Goal: Task Accomplishment & Management: Use online tool/utility

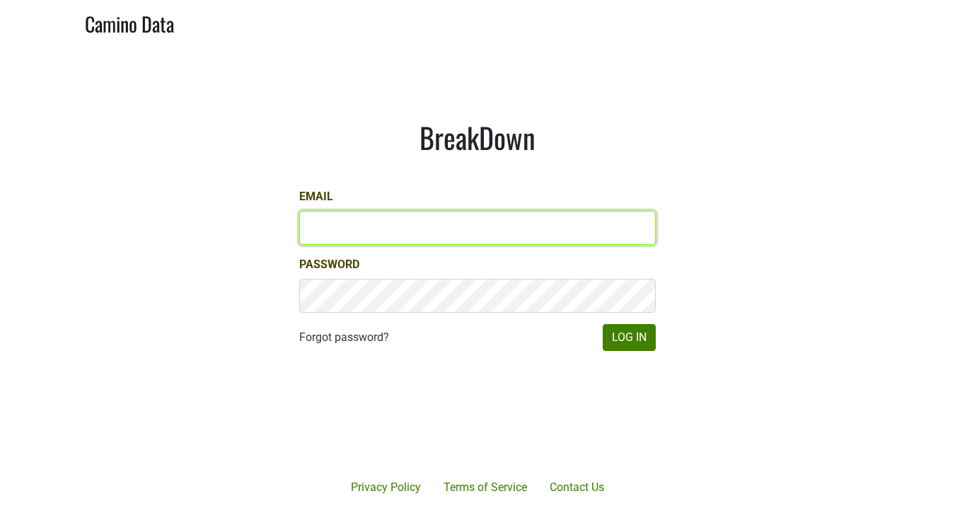
click at [358, 216] on input "Email" at bounding box center [477, 228] width 356 height 34
type input "[PERSON_NAME][EMAIL_ADDRESS][DOMAIN_NAME]"
click at [603, 324] on button "Log In" at bounding box center [629, 337] width 53 height 27
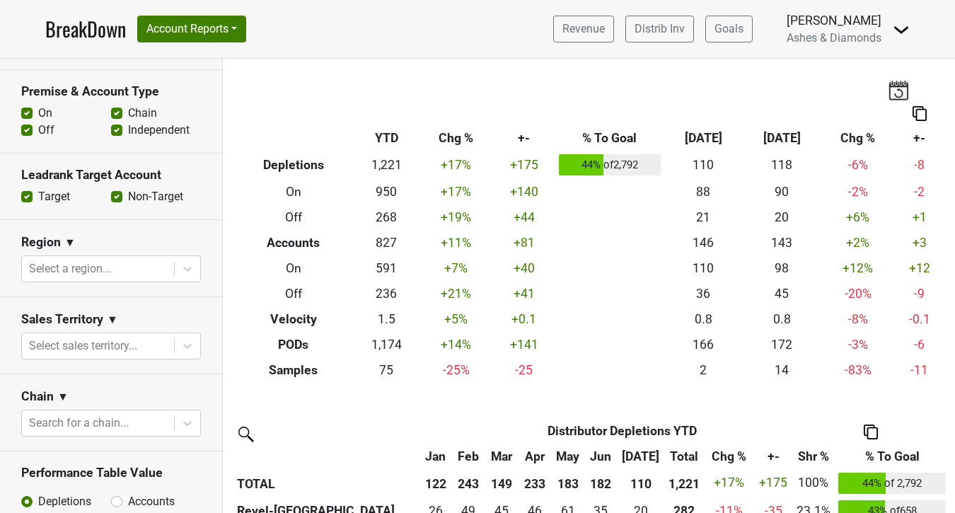
scroll to position [329, 0]
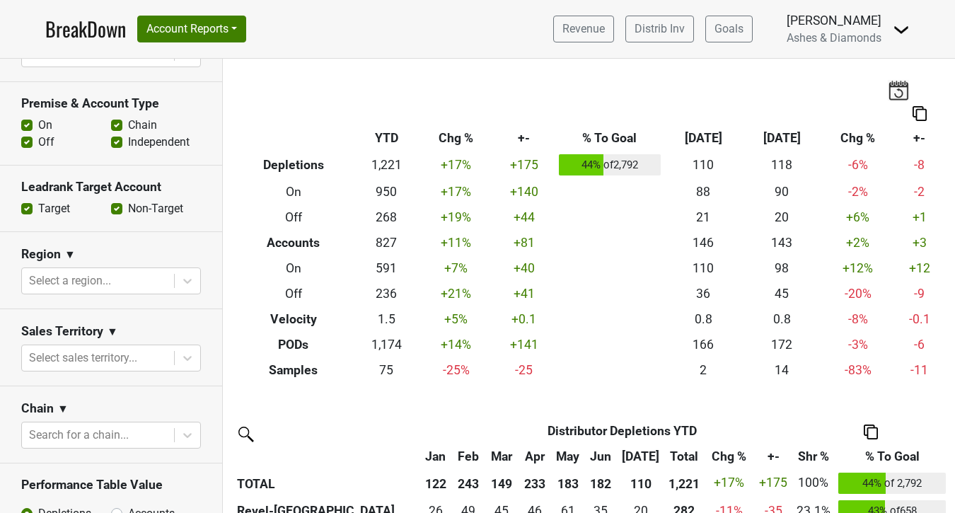
click at [869, 434] on img at bounding box center [871, 431] width 14 height 15
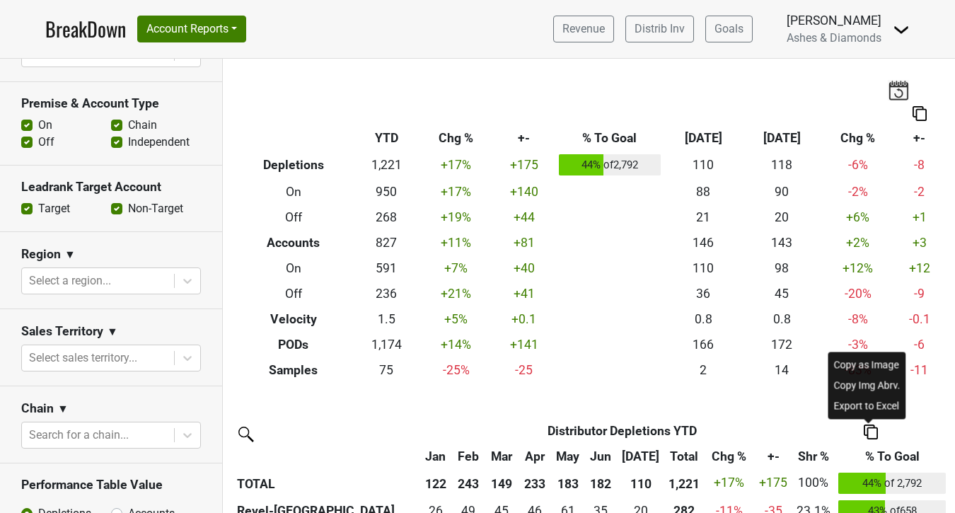
click at [707, 434] on th "Distributor Depletions YTD" at bounding box center [622, 430] width 340 height 25
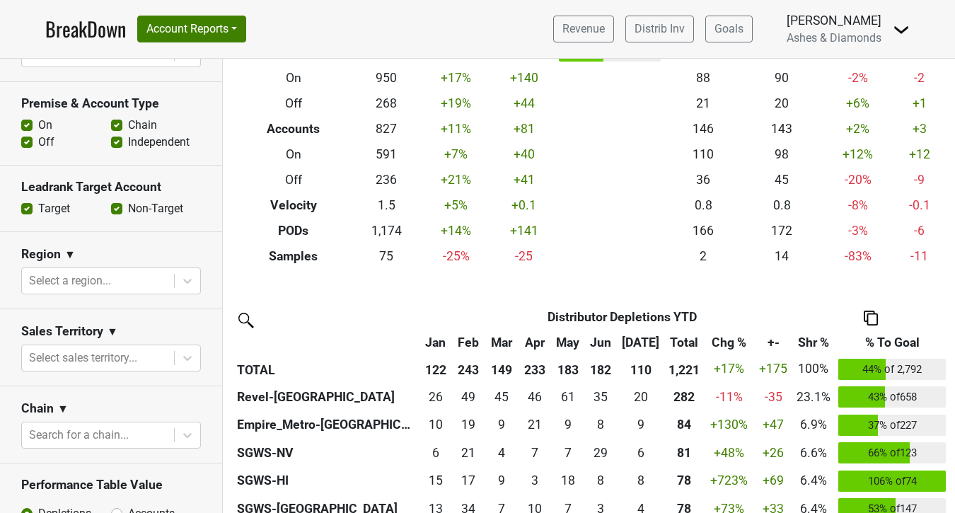
scroll to position [117, 0]
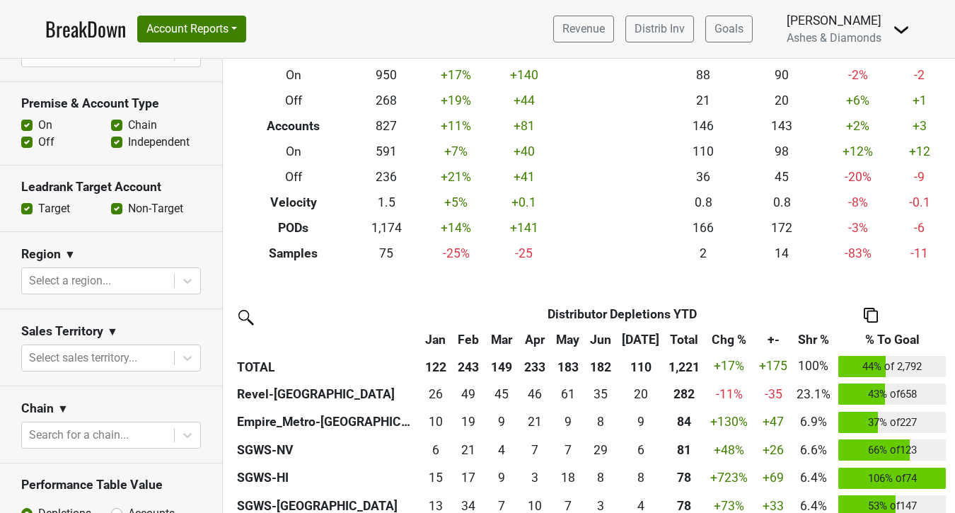
click at [871, 317] on img at bounding box center [871, 315] width 14 height 15
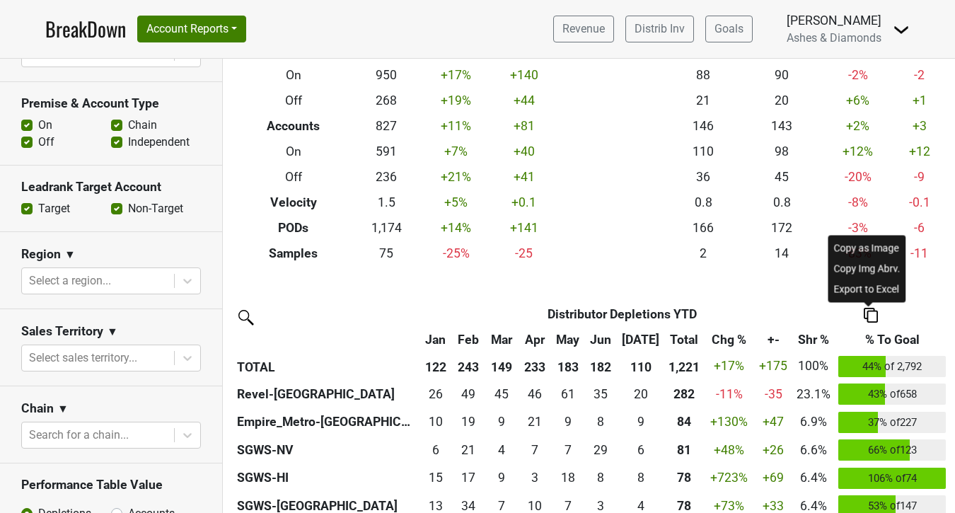
click at [868, 296] on div "Export to Excel" at bounding box center [867, 289] width 72 height 21
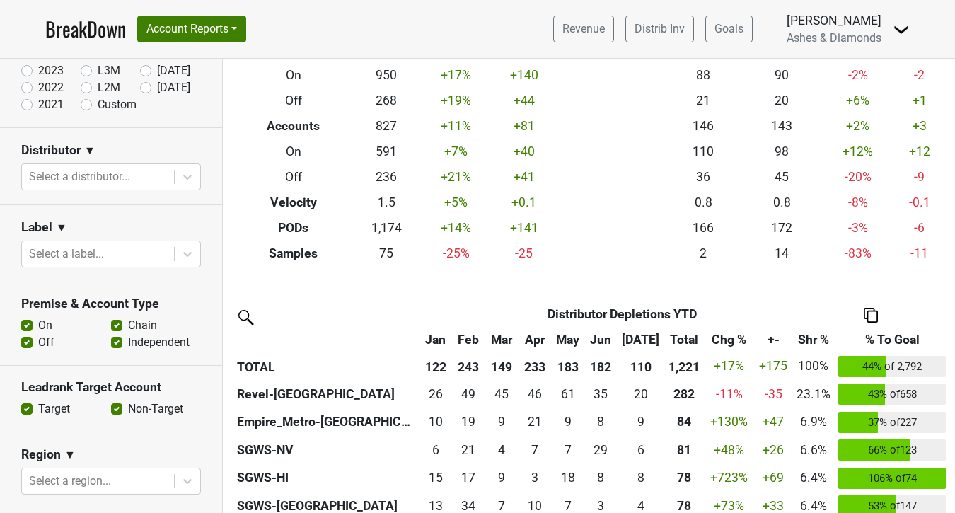
scroll to position [0, 0]
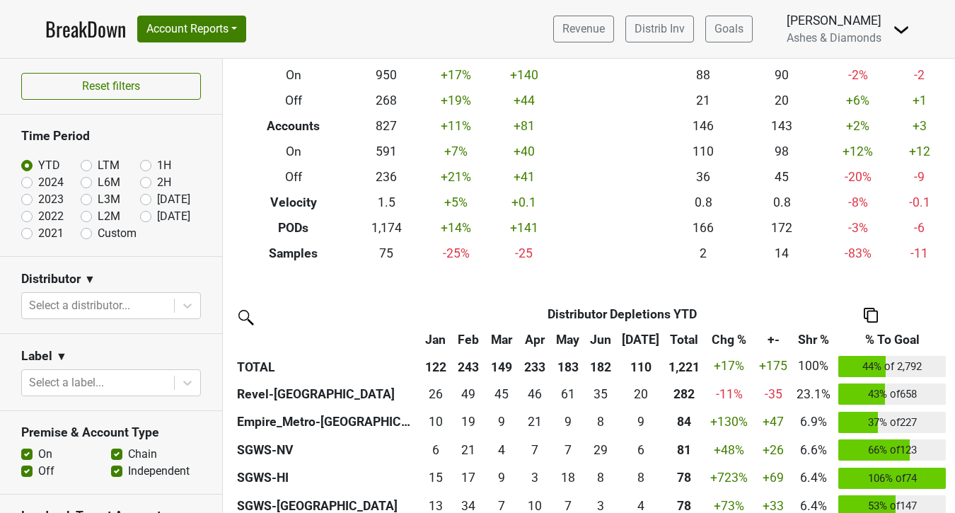
click at [98, 236] on label "Custom" at bounding box center [117, 233] width 39 height 17
click at [88, 236] on input "Custom" at bounding box center [109, 232] width 57 height 14
radio input "true"
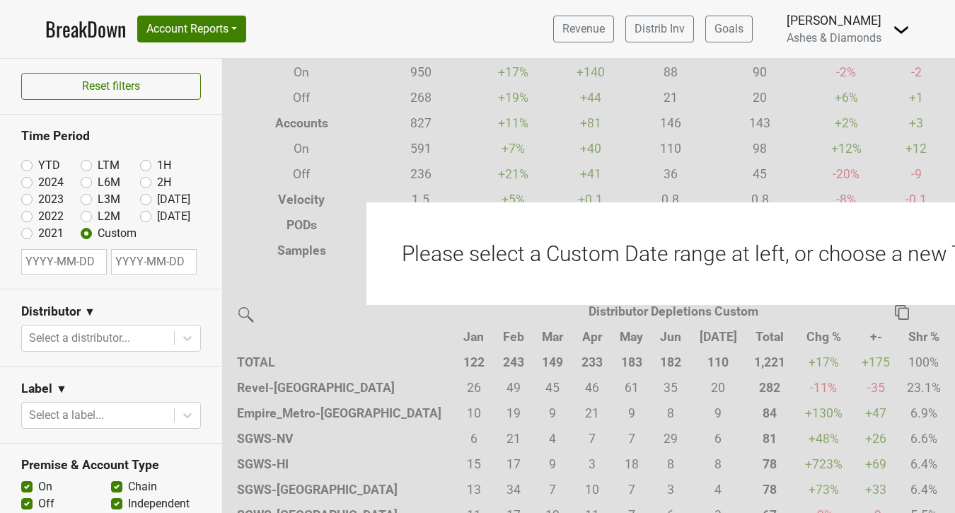
click at [26, 240] on div "2021" at bounding box center [50, 233] width 59 height 17
select select "7"
select select "2025"
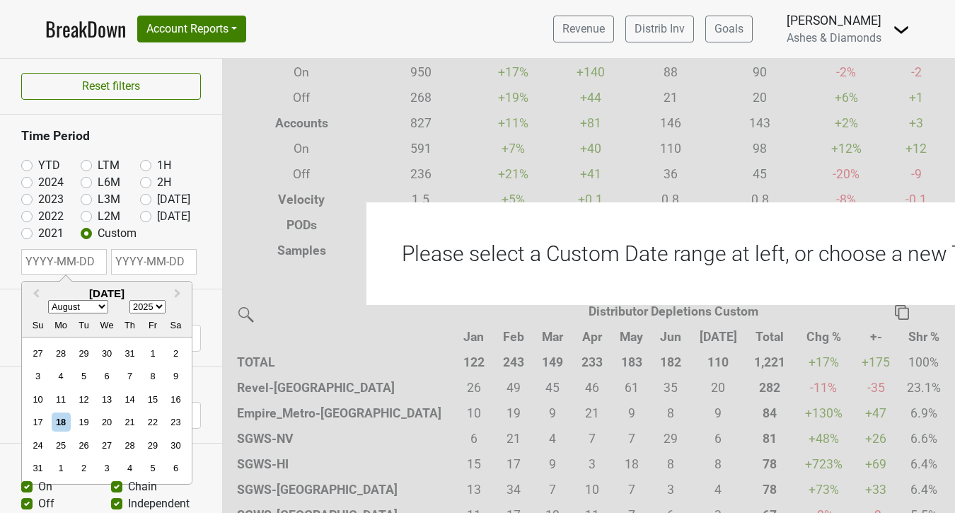
click at [42, 269] on input "text" at bounding box center [64, 261] width 86 height 25
click at [79, 308] on select "January February March April May June July August September October November De…" at bounding box center [78, 307] width 60 height 13
select select "0"
click at [48, 301] on select "January February March April May June July August September October November De…" at bounding box center [78, 307] width 60 height 13
click at [103, 354] on div "1" at bounding box center [106, 353] width 19 height 19
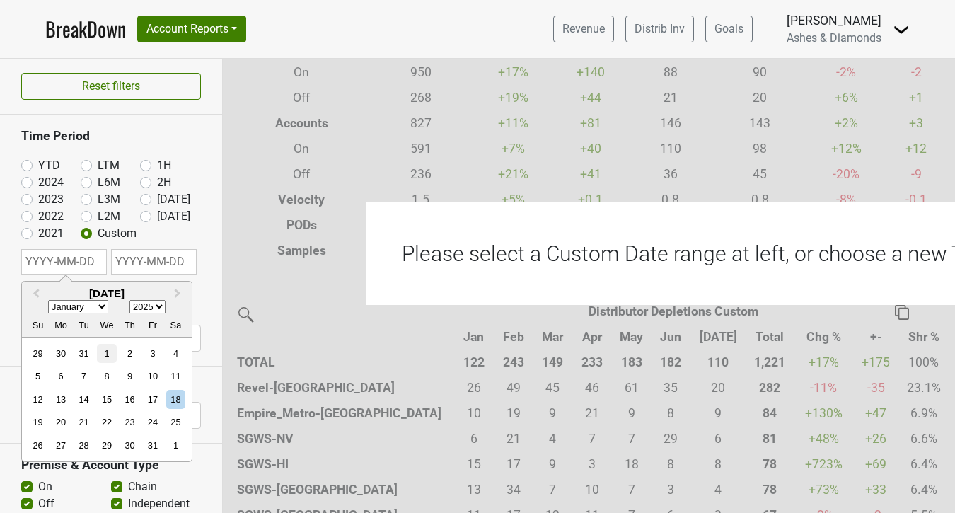
type input "[DATE]"
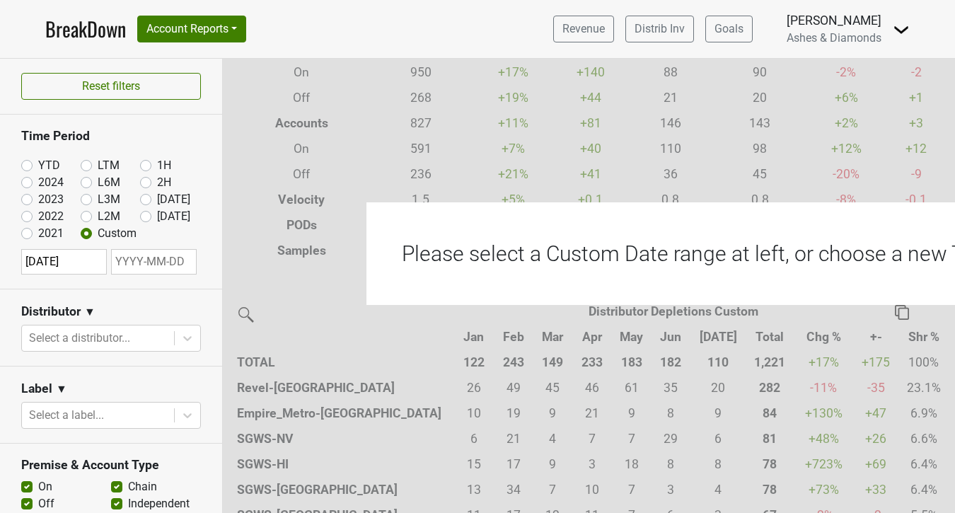
click at [158, 279] on section "Time Period YTD LTM 1H 2024 L6M 2H 2023 L3M [DATE] '25 2022 L2M Aug '25 2021 Cu…" at bounding box center [111, 202] width 222 height 174
click at [158, 272] on input "text" at bounding box center [154, 261] width 86 height 25
select select "7"
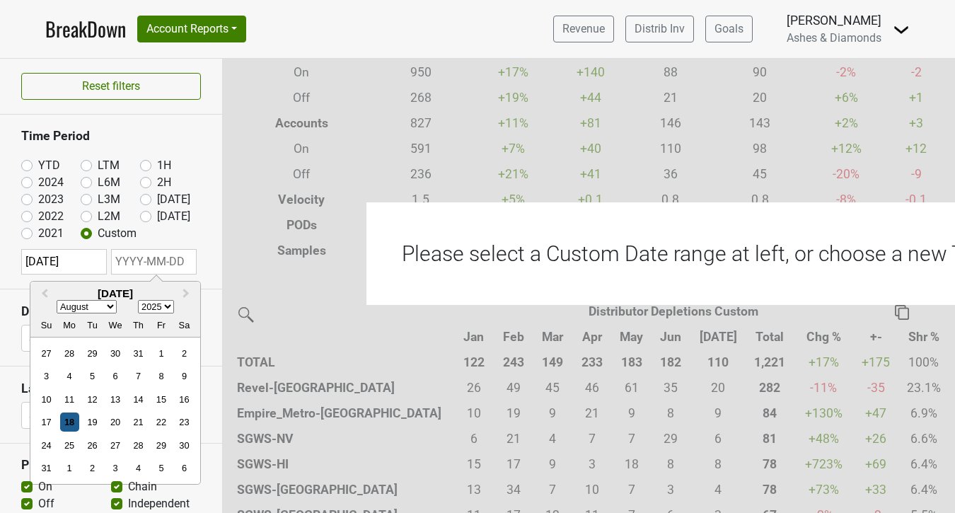
click at [66, 419] on div "18" at bounding box center [69, 421] width 19 height 19
type input "[DATE]"
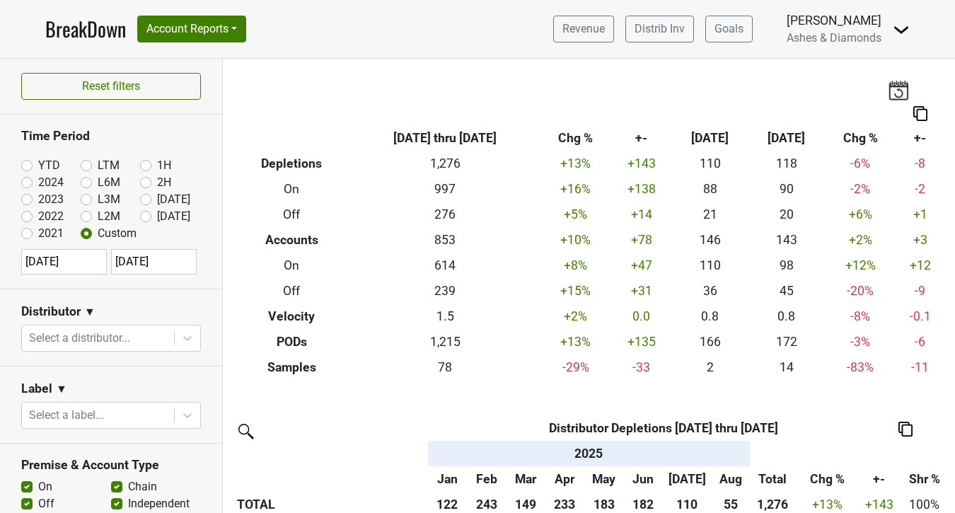
scroll to position [59, 0]
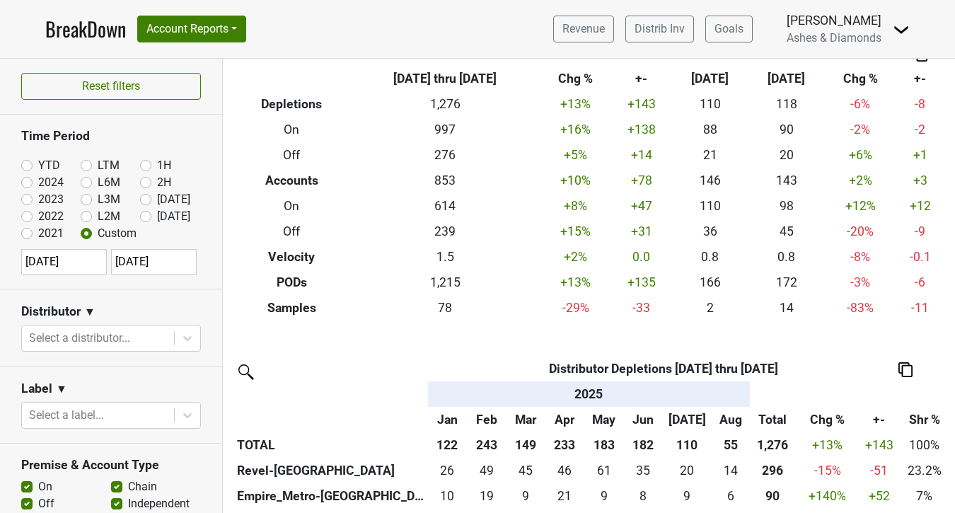
click at [911, 367] on img at bounding box center [905, 369] width 14 height 15
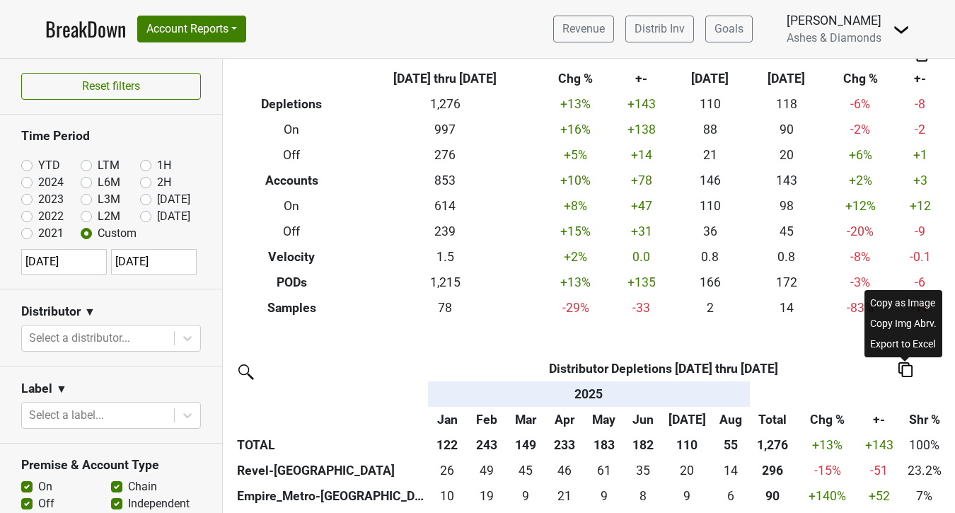
click at [881, 334] on div "Export to Excel" at bounding box center [903, 344] width 72 height 21
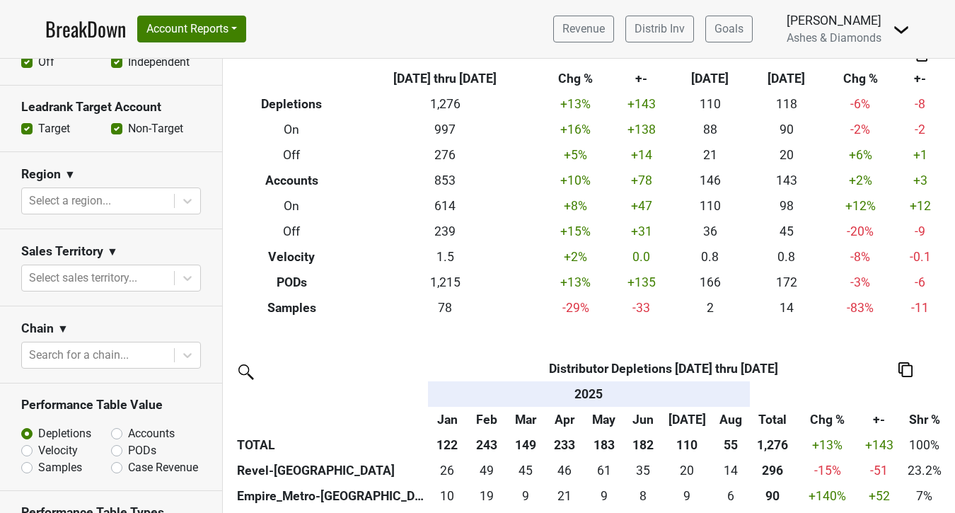
scroll to position [481, 0]
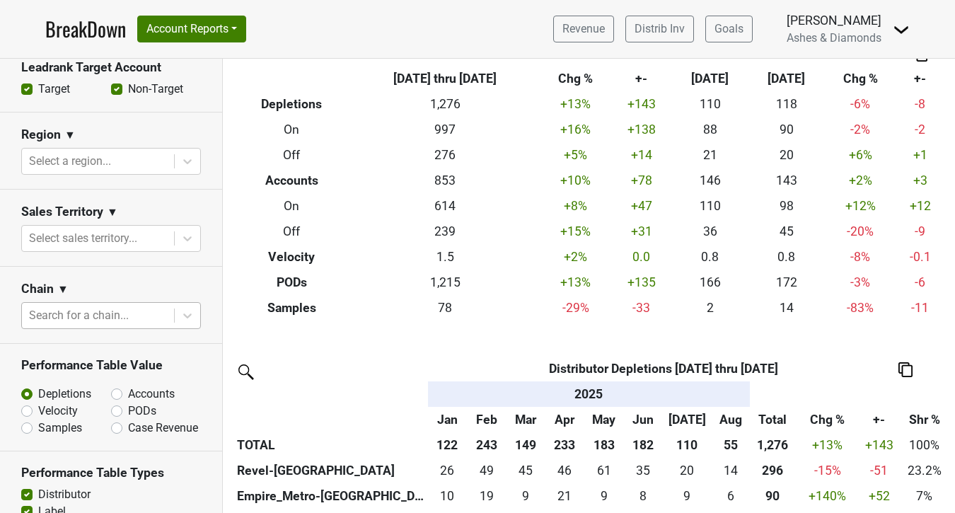
click at [115, 318] on div at bounding box center [98, 316] width 138 height 20
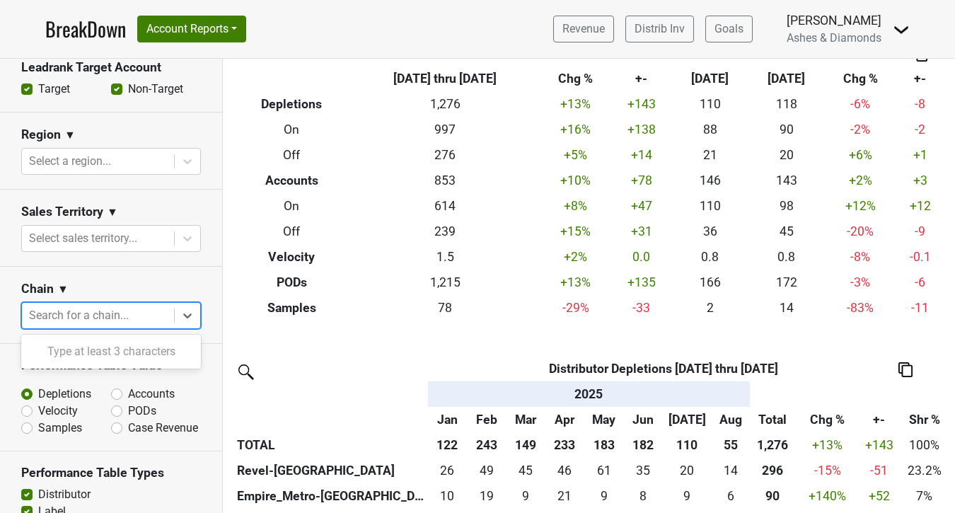
click at [127, 283] on div "Chain ▼" at bounding box center [111, 291] width 180 height 21
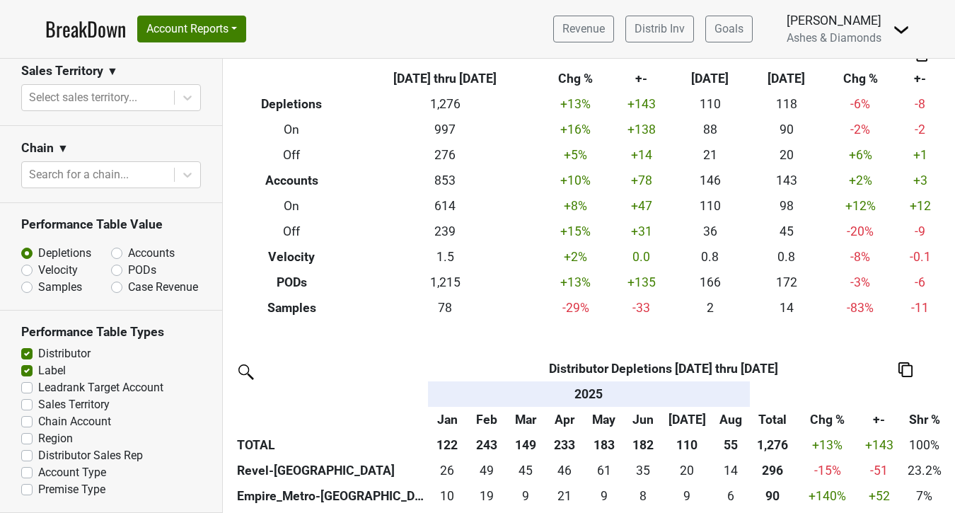
scroll to position [622, 0]
click at [128, 269] on label "PODs" at bounding box center [142, 270] width 28 height 17
click at [113, 269] on input "PODs" at bounding box center [154, 269] width 86 height 14
radio input "true"
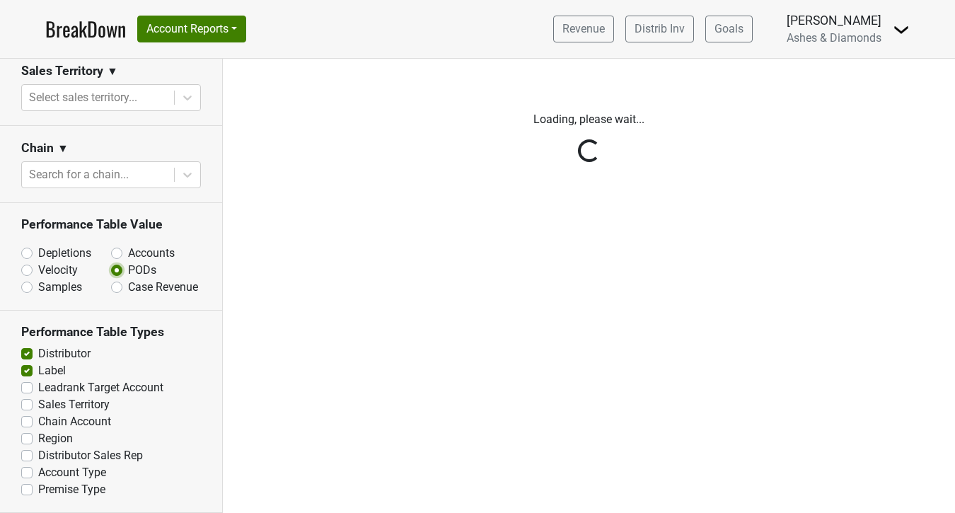
scroll to position [0, 0]
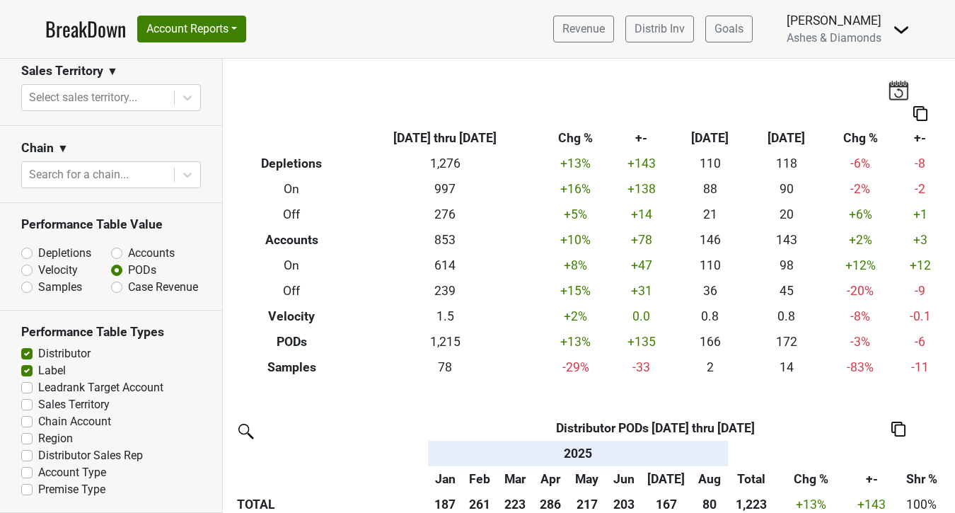
click at [888, 427] on th at bounding box center [898, 427] width 100 height 25
click at [895, 427] on img at bounding box center [898, 429] width 14 height 15
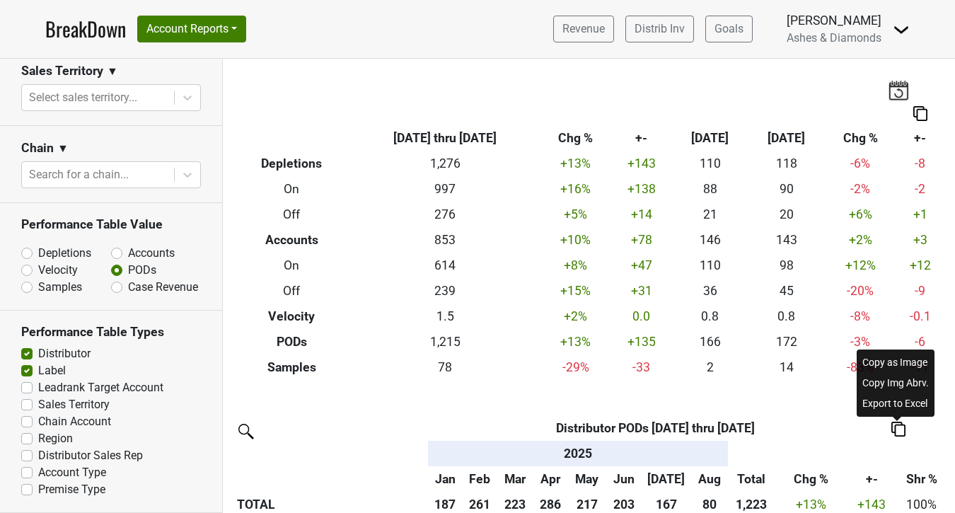
click at [886, 408] on div "Export to Excel" at bounding box center [895, 403] width 72 height 21
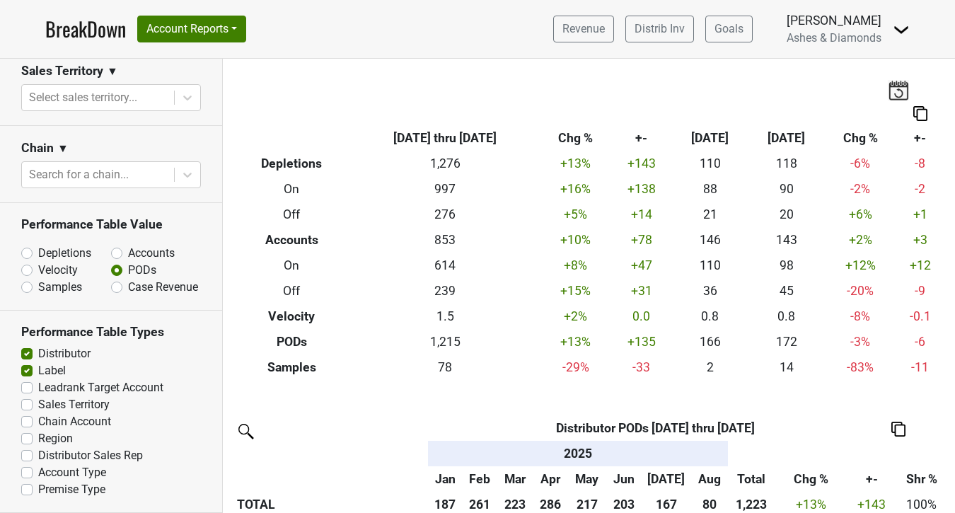
click at [52, 256] on label "Depletions" at bounding box center [64, 253] width 53 height 17
click at [52, 256] on input "Depletions" at bounding box center [64, 252] width 86 height 14
radio input "true"
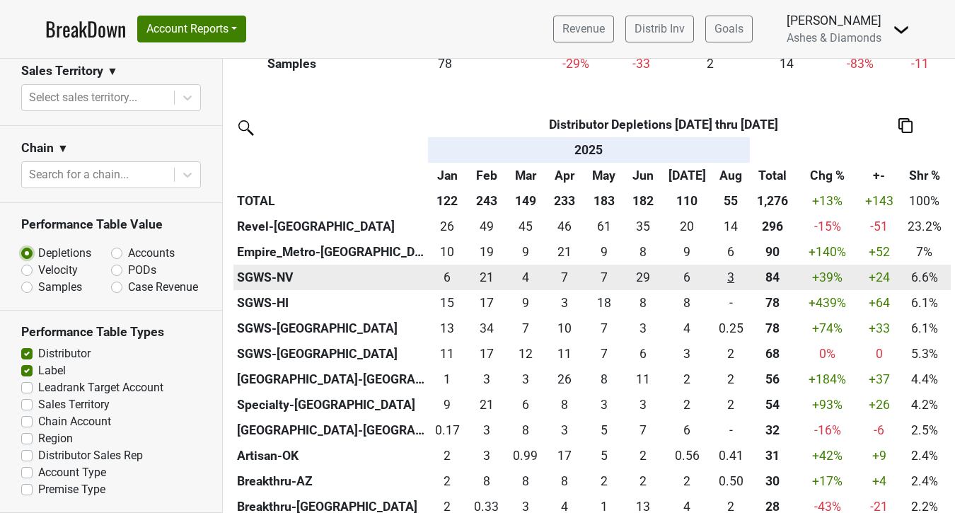
scroll to position [310, 0]
